Goal: Information Seeking & Learning: Learn about a topic

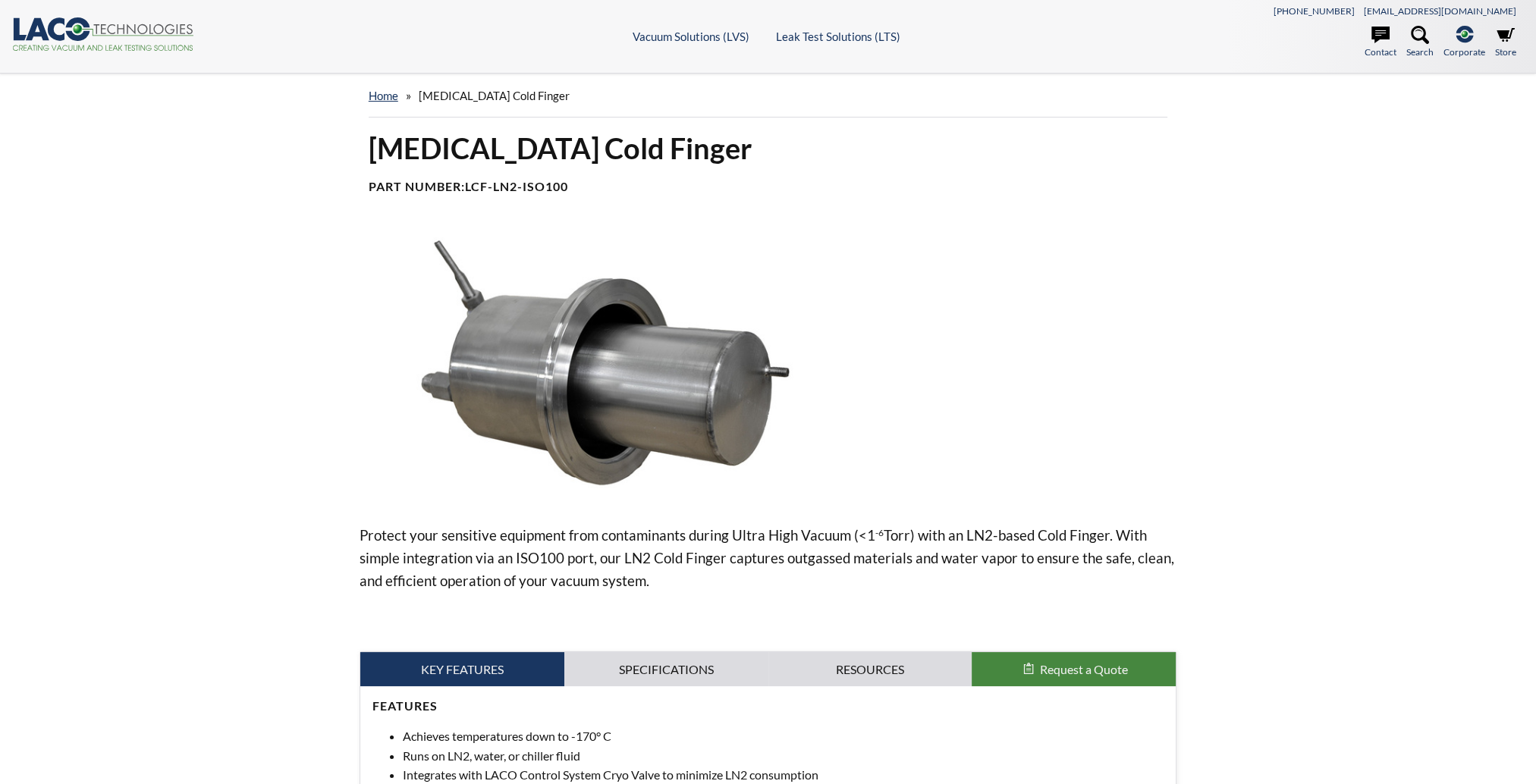
select select
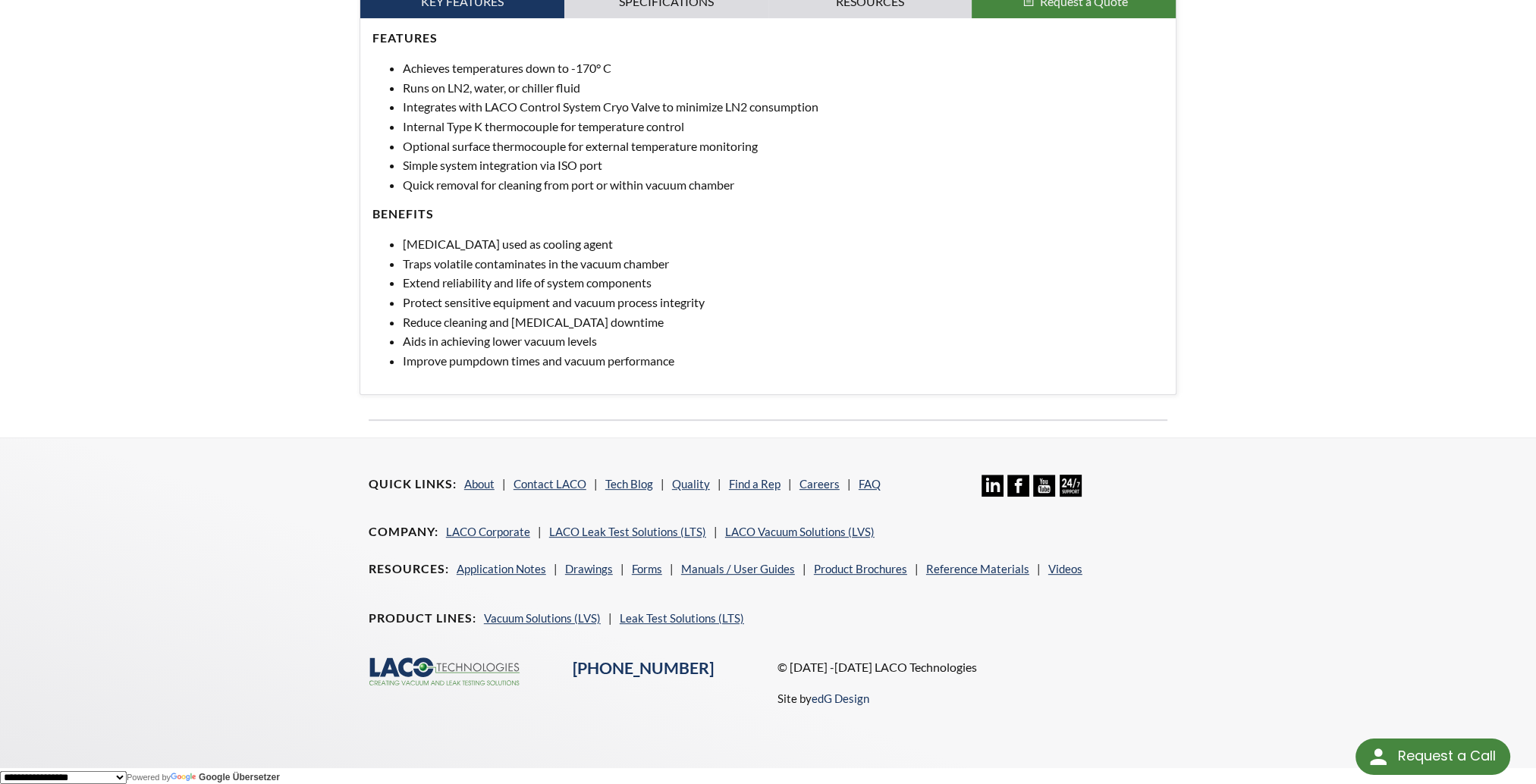
scroll to position [138, 0]
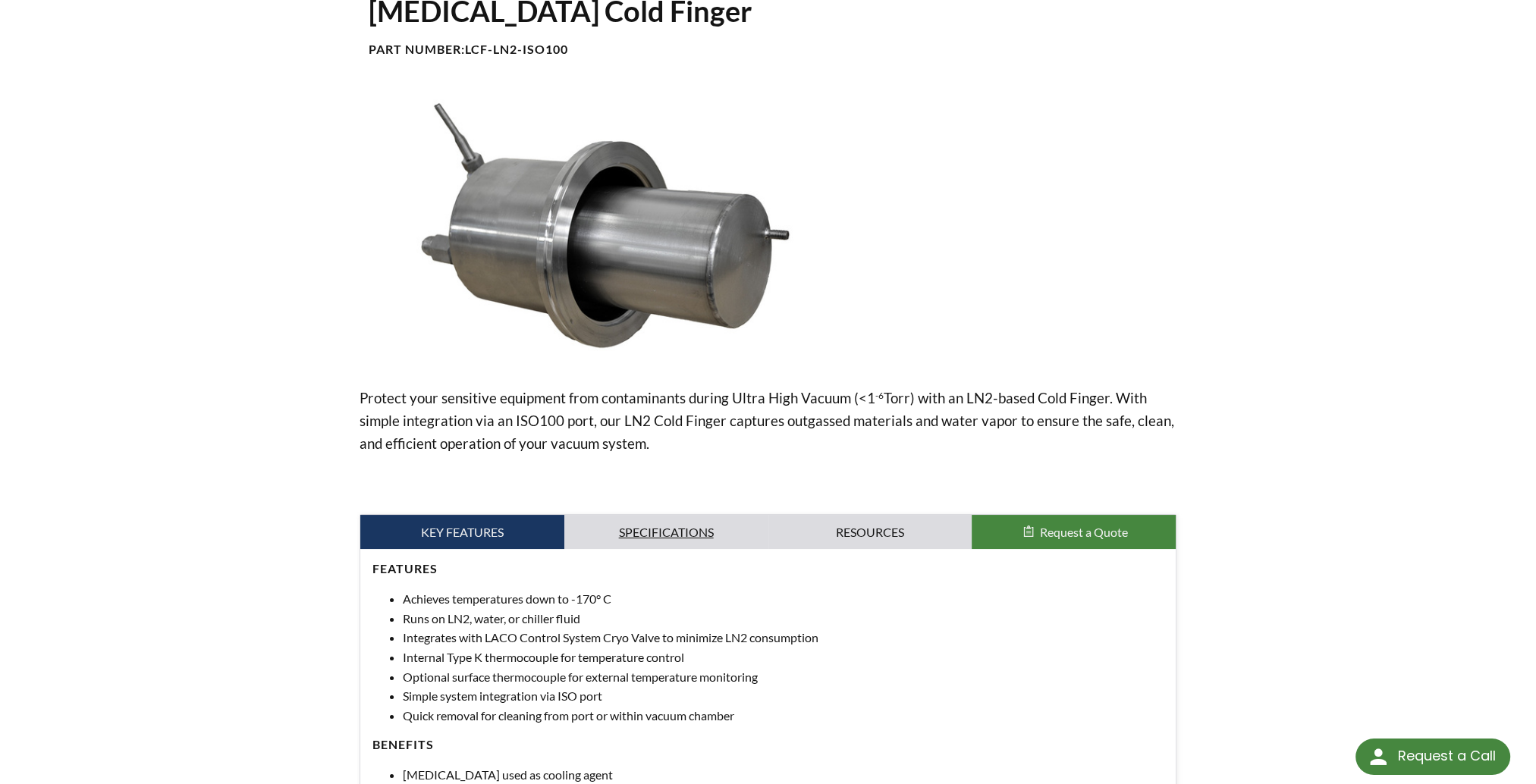
click at [686, 527] on link "Specifications" at bounding box center [666, 532] width 204 height 35
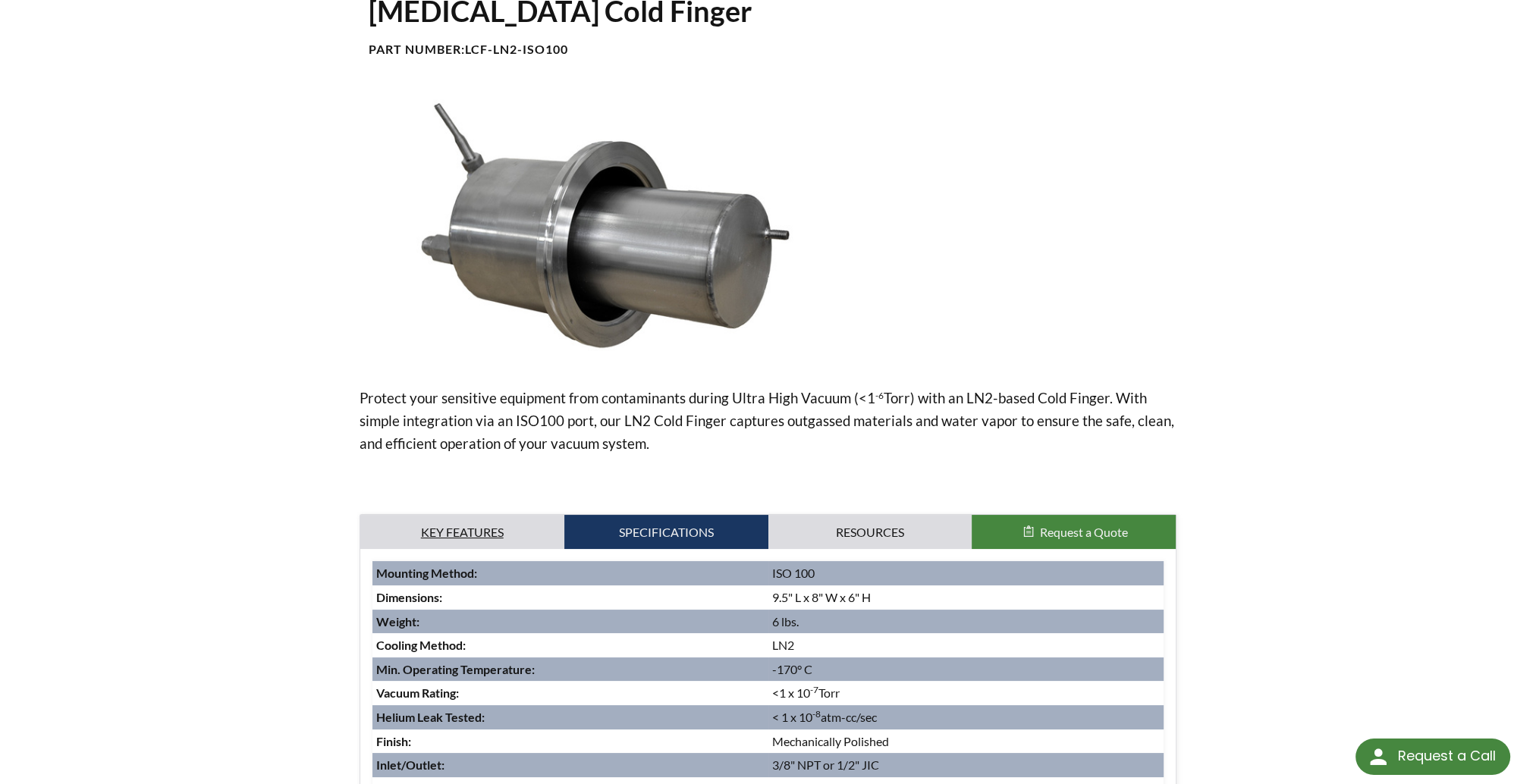
click at [491, 531] on link "Key Features" at bounding box center [463, 532] width 204 height 35
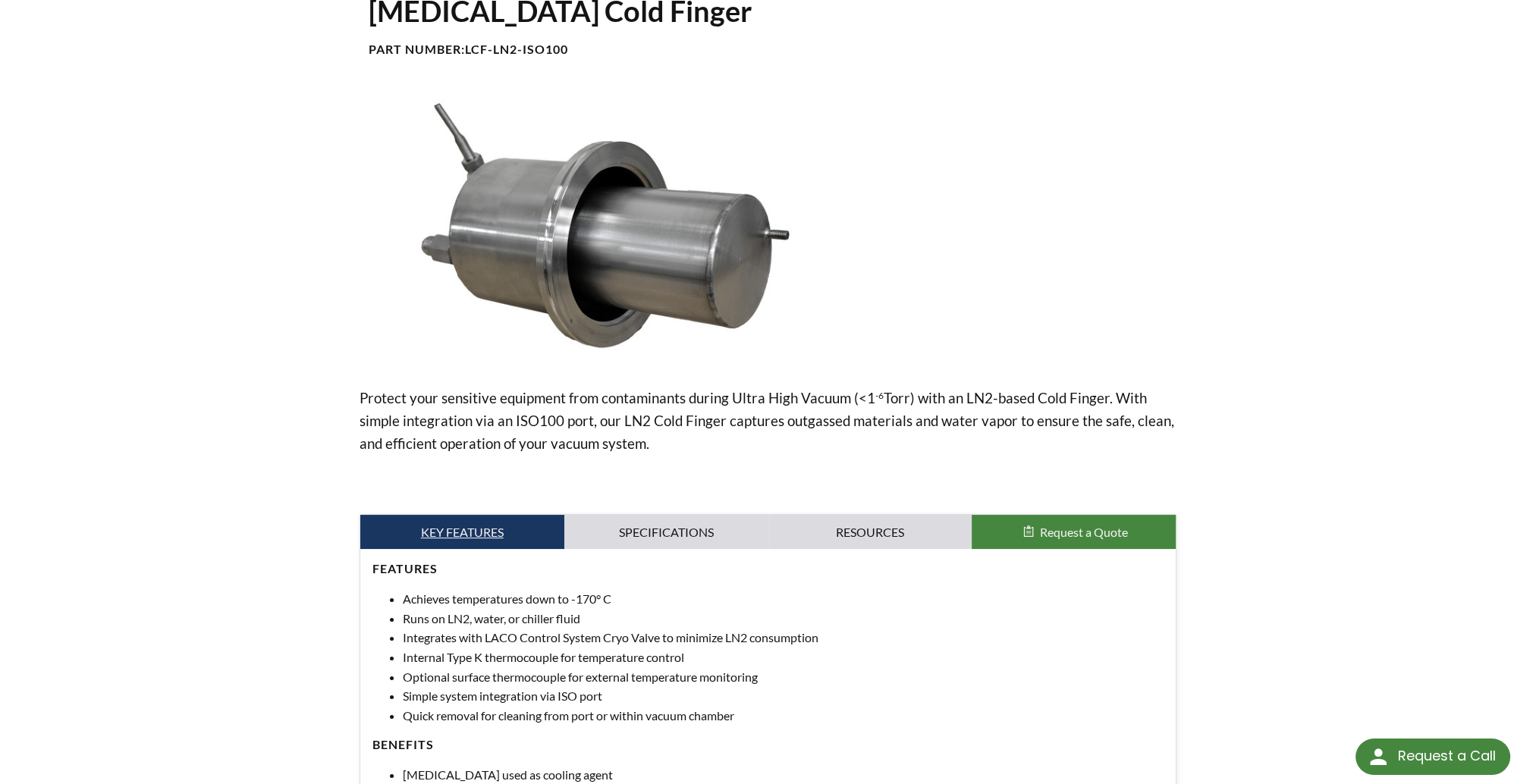
scroll to position [0, 0]
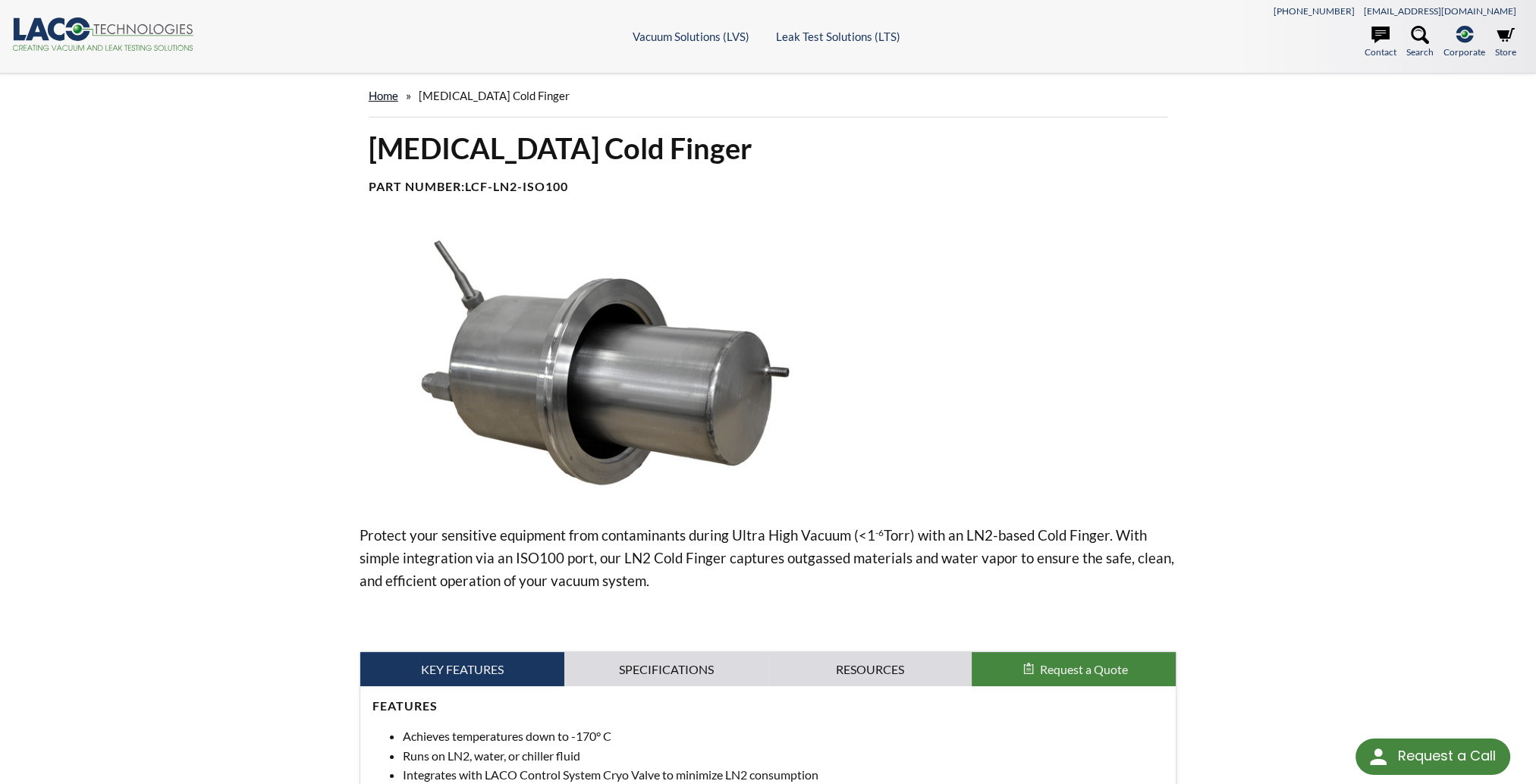
click at [386, 96] on link "home" at bounding box center [383, 95] width 29 height 13
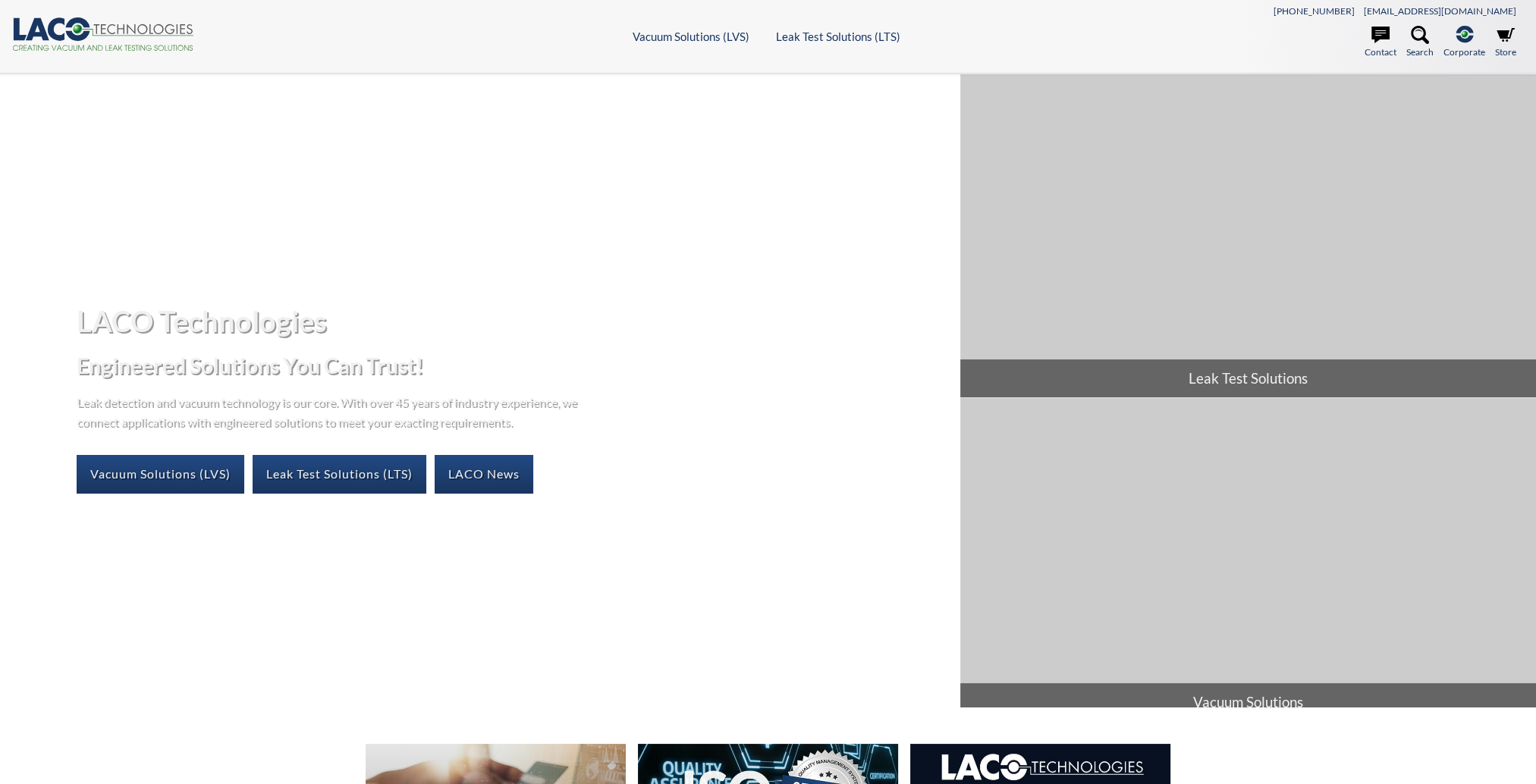
select select
click at [200, 471] on link "Vacuum Solutions (LVS)" at bounding box center [160, 473] width 168 height 38
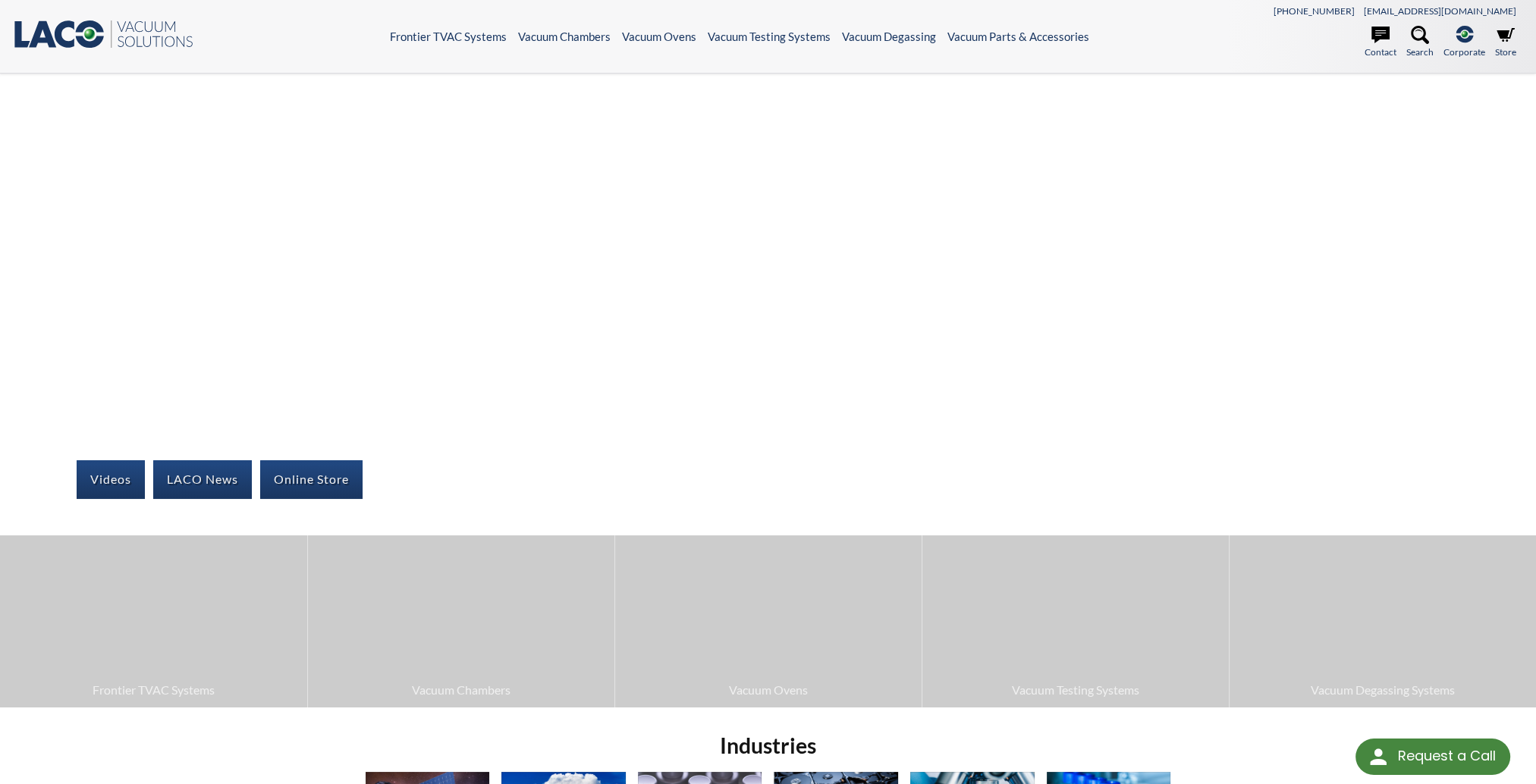
select select
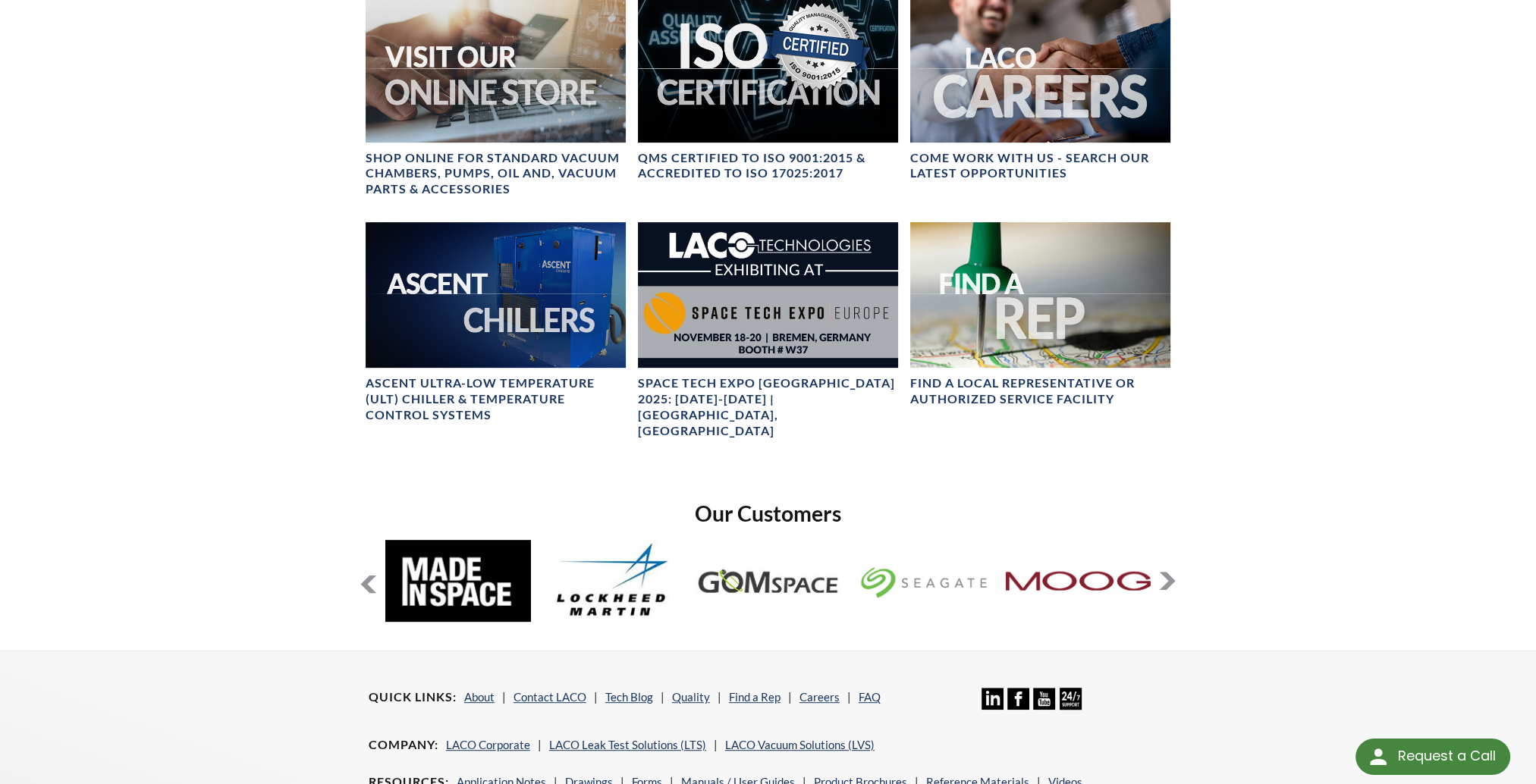
scroll to position [758, 0]
